Goal: Complete application form

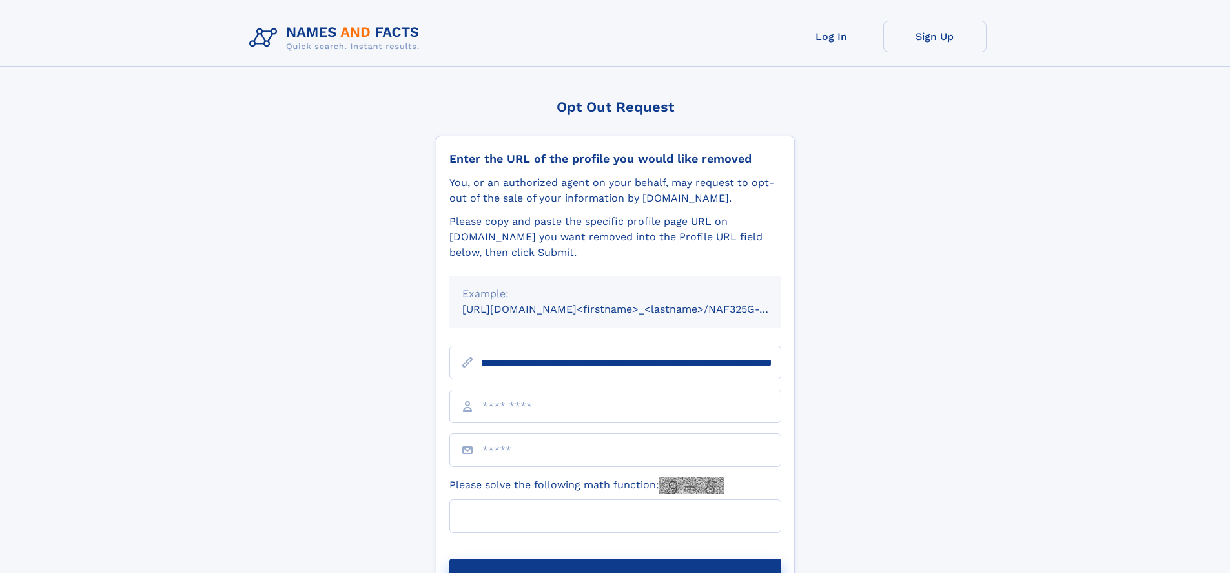
scroll to position [0, 183]
type input "**********"
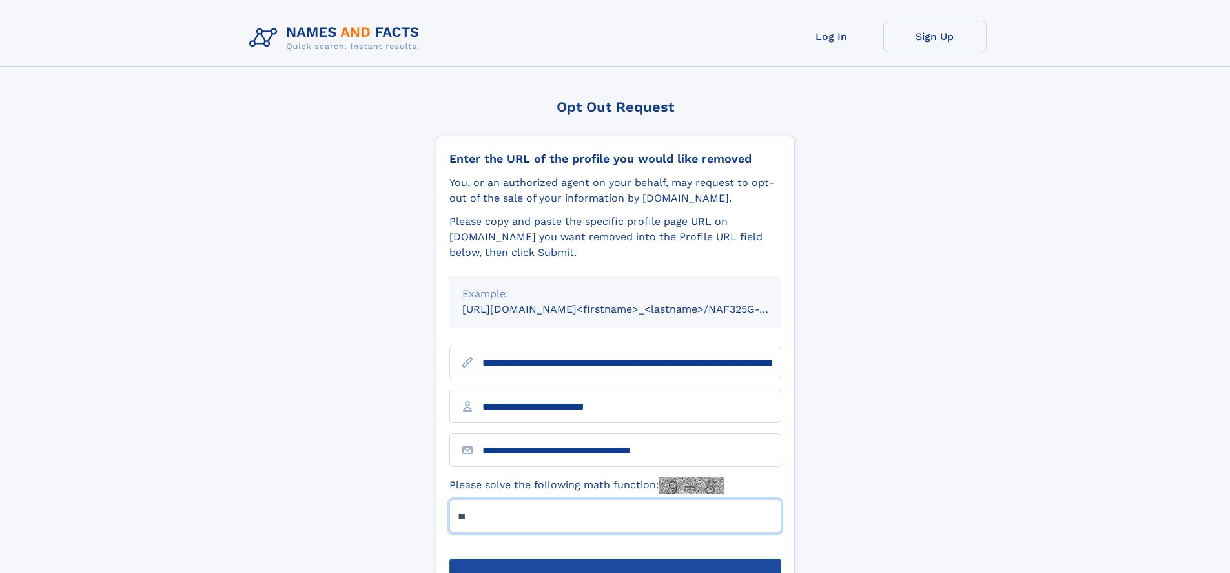
type input "**"
click at [615, 559] on button "Submit Opt Out Request" at bounding box center [615, 579] width 332 height 41
